Goal: Information Seeking & Learning: Learn about a topic

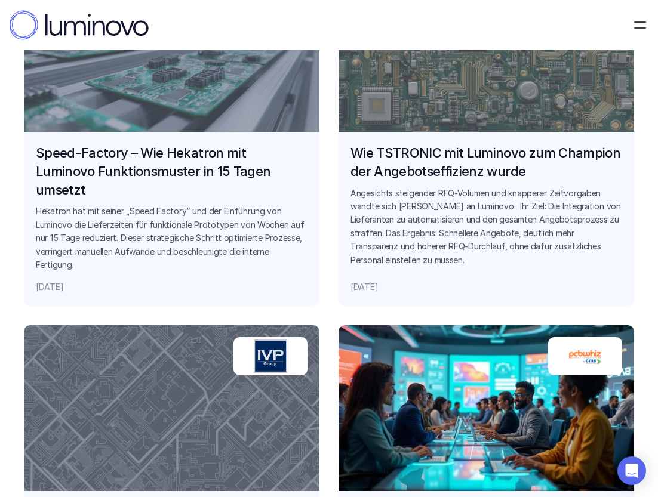
scroll to position [1210, 0]
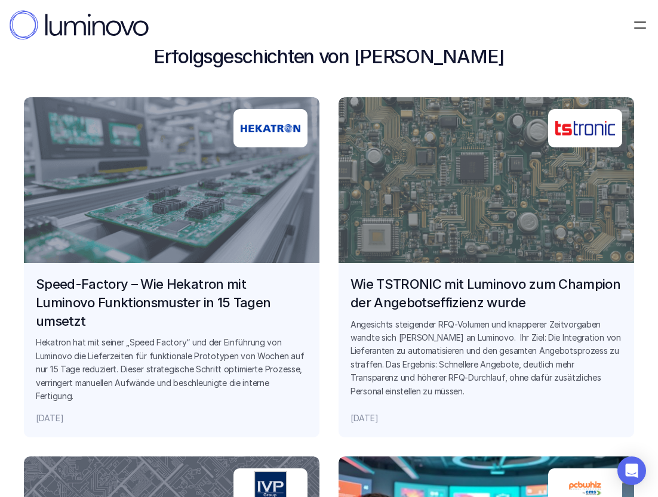
scroll to position [852, 0]
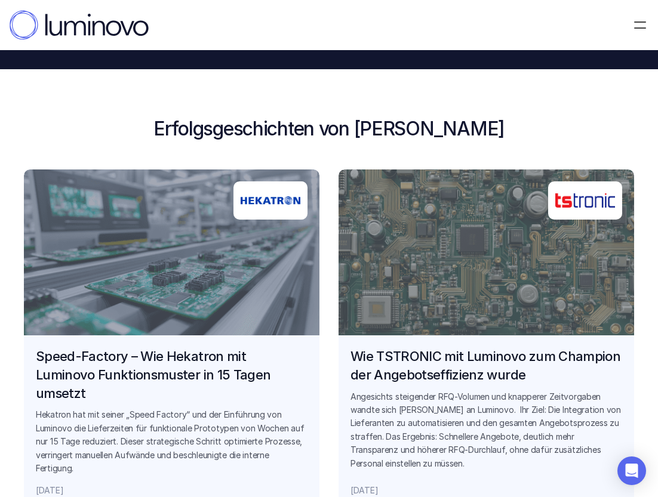
click at [232, 213] on link "Speed-Factory – Wie Hekatron mit Luminovo Funktionsmuster in 15 Tagen umsetzt H…" at bounding box center [172, 340] width 296 height 340
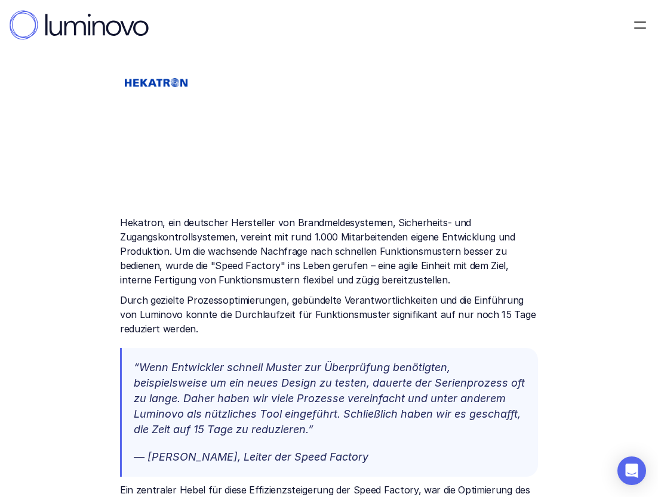
scroll to position [44, 0]
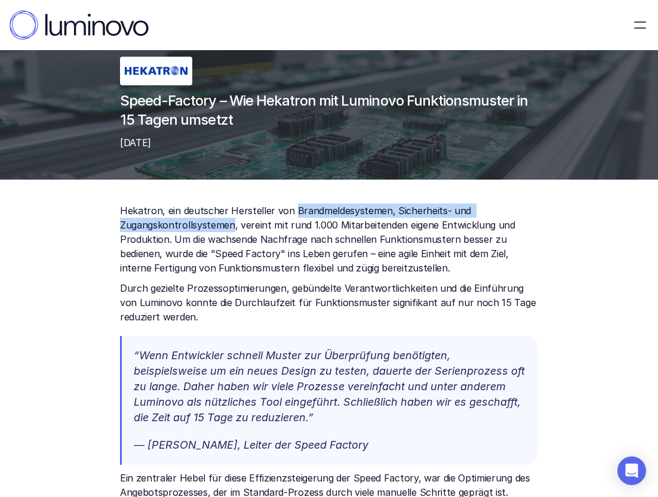
drag, startPoint x: 290, startPoint y: 210, endPoint x: 232, endPoint y: 229, distance: 61.4
click at [232, 229] on p "Hekatron, ein deutscher Hersteller von Brandmeldesystemen, Sicherheits- und Zug…" at bounding box center [329, 240] width 418 height 72
copy p "Brandmeldesystemen, Sicherheits- und Zugangskontrollsystemen"
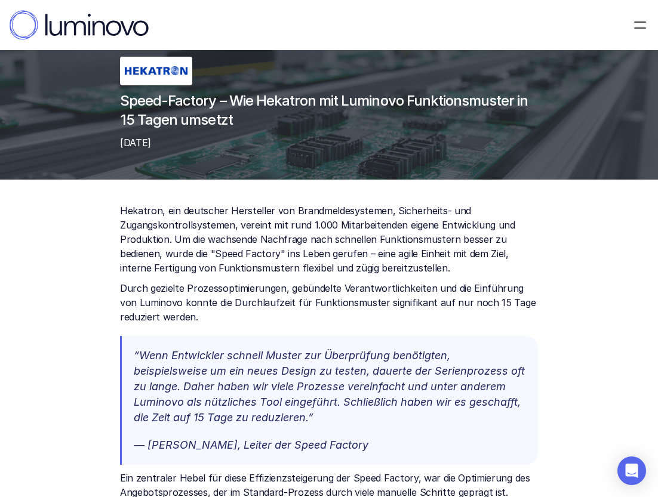
click at [389, 275] on p "Hekatron, ein deutscher Hersteller von Brandmeldesystemen, Sicherheits- und Zug…" at bounding box center [329, 240] width 418 height 72
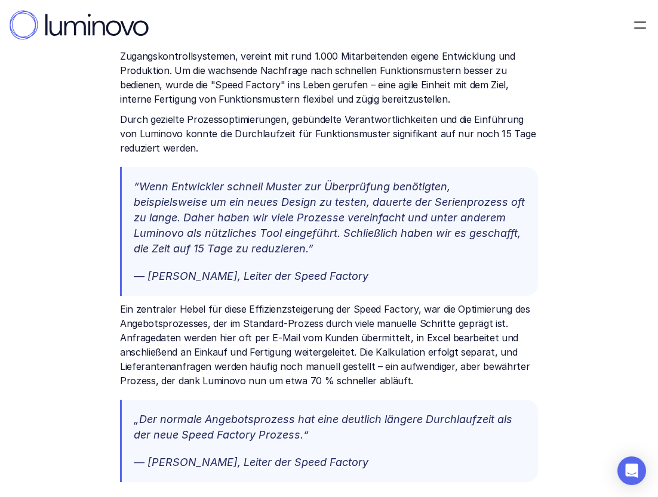
scroll to position [0, 0]
